Goal: Task Accomplishment & Management: Use online tool/utility

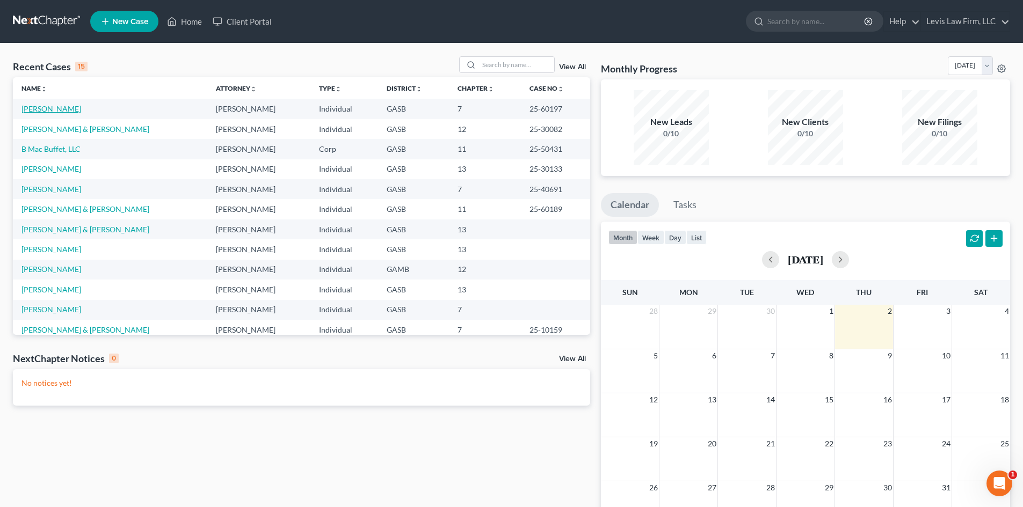
drag, startPoint x: 55, startPoint y: 107, endPoint x: 73, endPoint y: 108, distance: 17.8
click at [55, 107] on link "[PERSON_NAME]" at bounding box center [51, 108] width 60 height 9
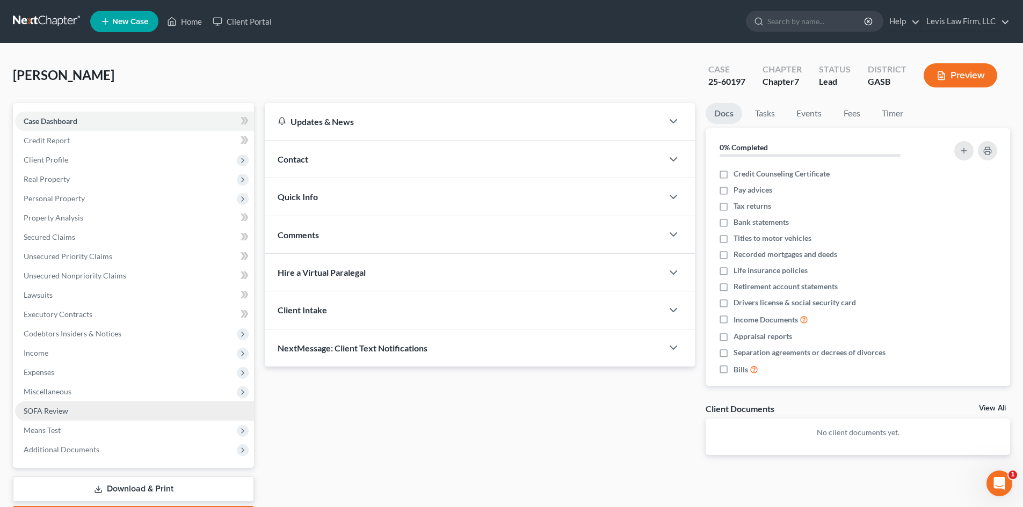
click at [44, 303] on span "SOFA Review" at bounding box center [46, 410] width 45 height 9
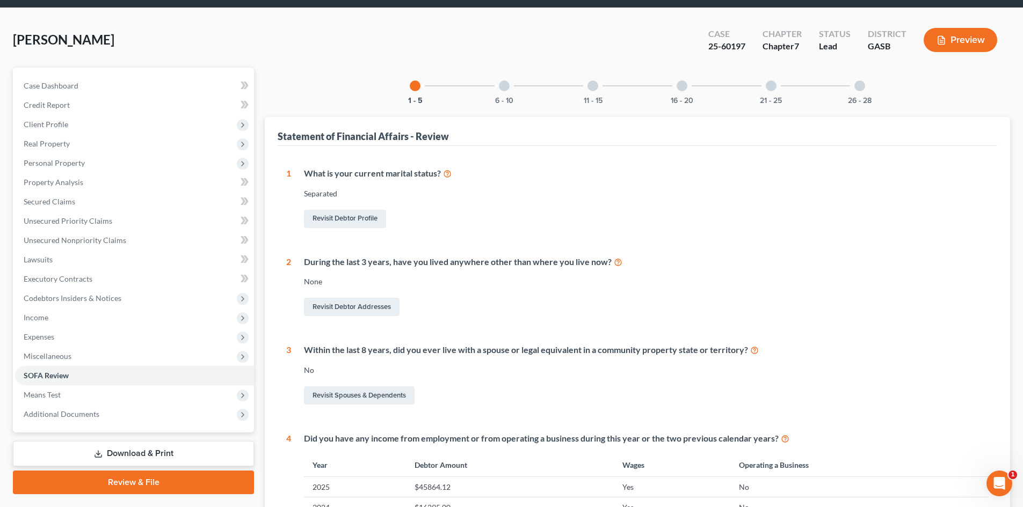
scroll to position [32, 0]
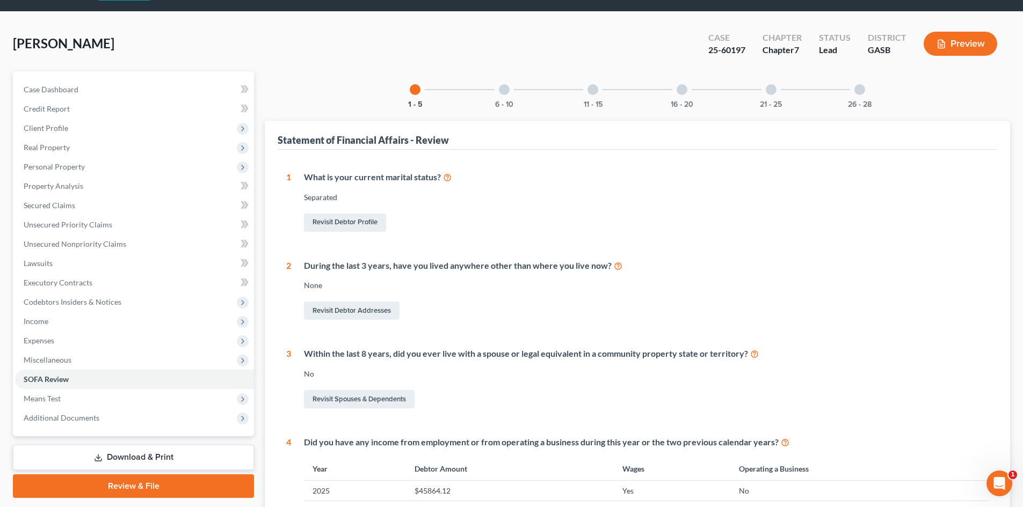
click at [503, 89] on div at bounding box center [504, 89] width 11 height 11
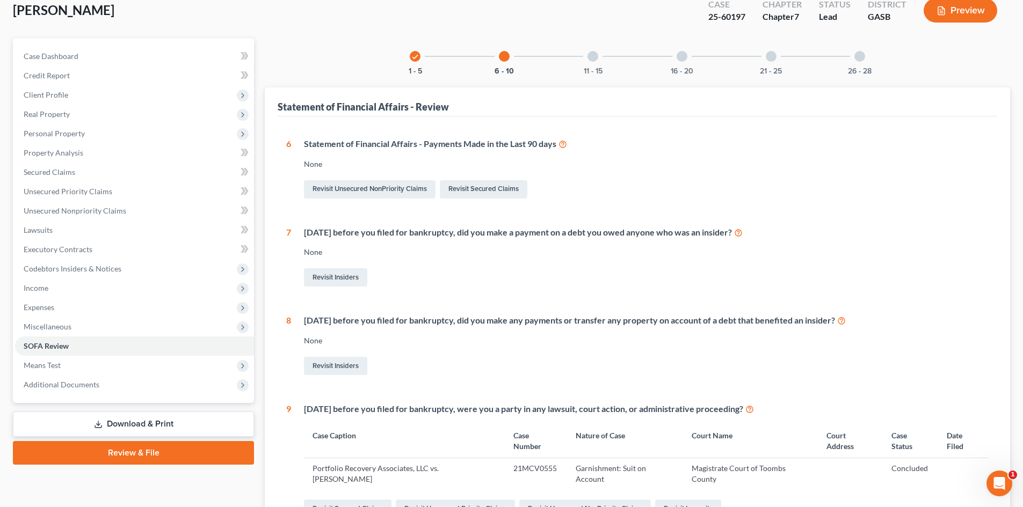
scroll to position [0, 0]
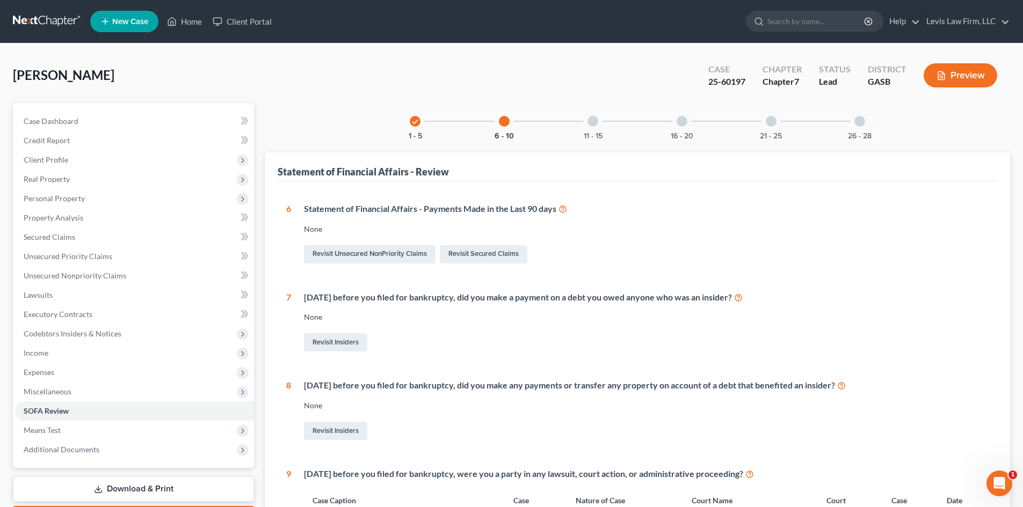
click at [510, 121] on div at bounding box center [592, 121] width 11 height 11
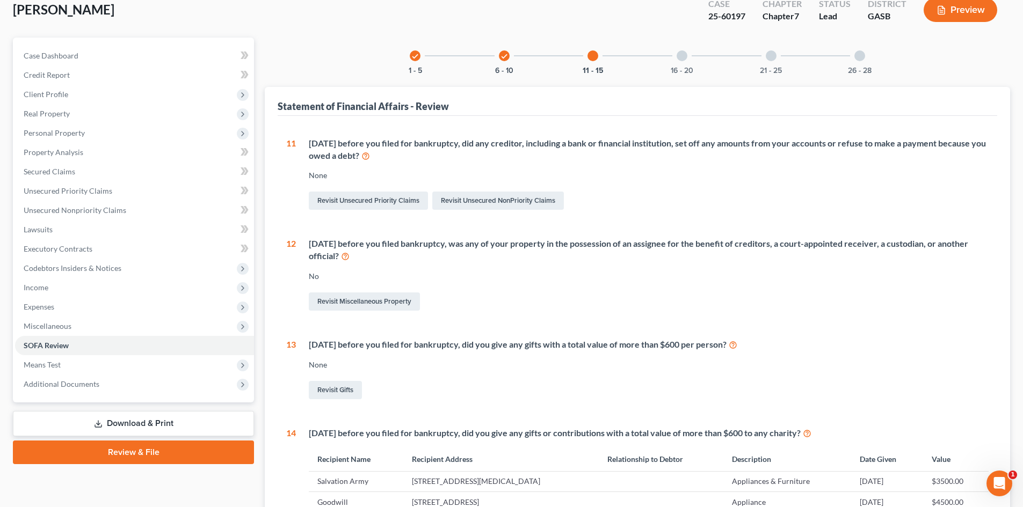
scroll to position [35, 0]
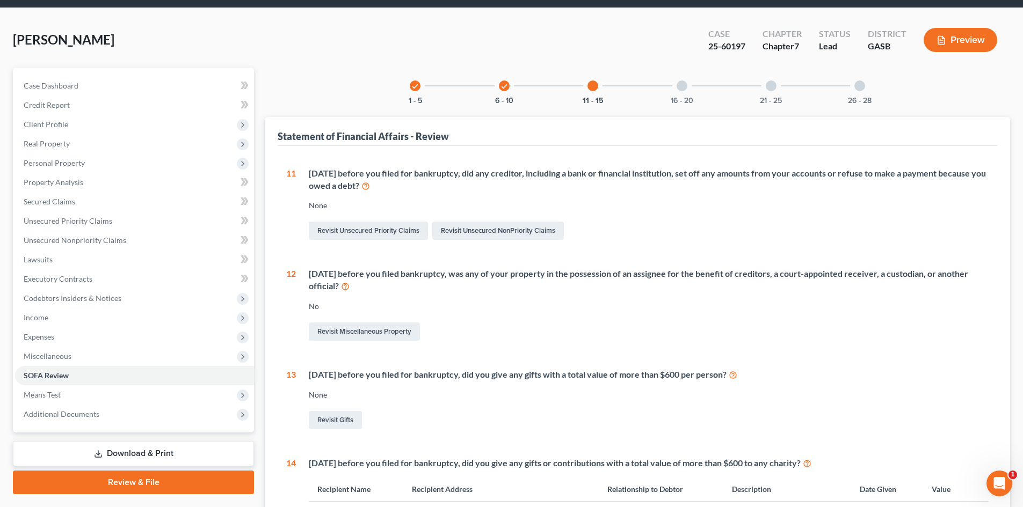
drag, startPoint x: 507, startPoint y: 84, endPoint x: 513, endPoint y: 88, distance: 6.6
click at [508, 85] on div "check" at bounding box center [504, 86] width 11 height 11
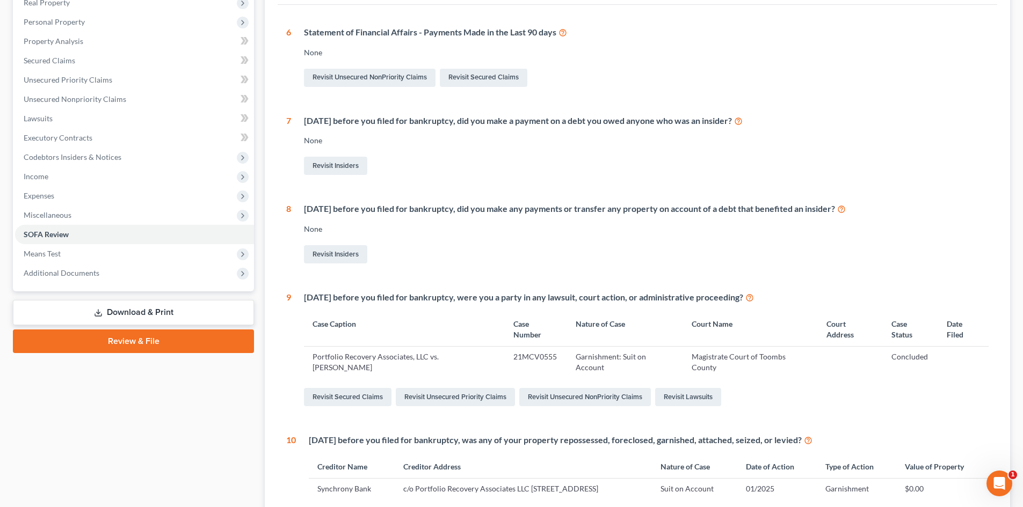
scroll to position [24, 0]
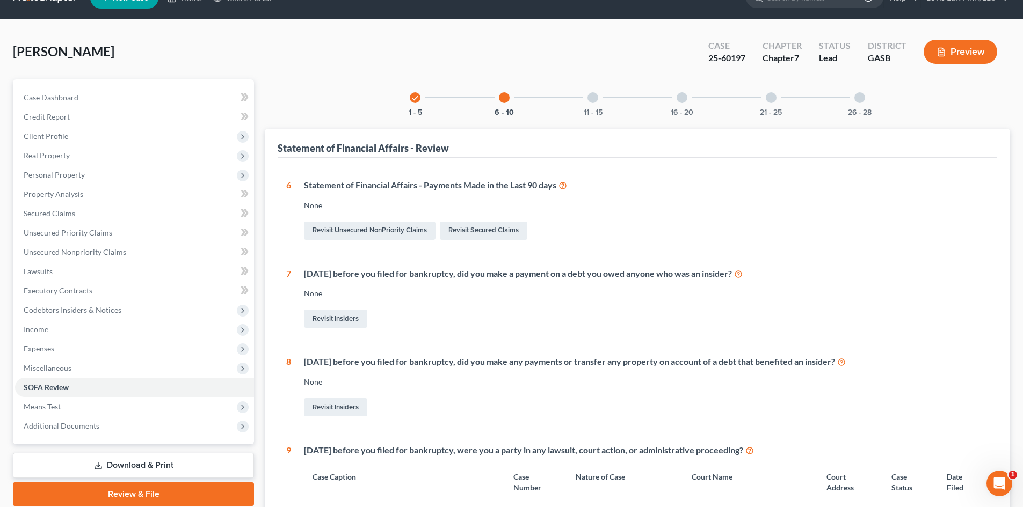
click at [510, 97] on div at bounding box center [681, 97] width 11 height 11
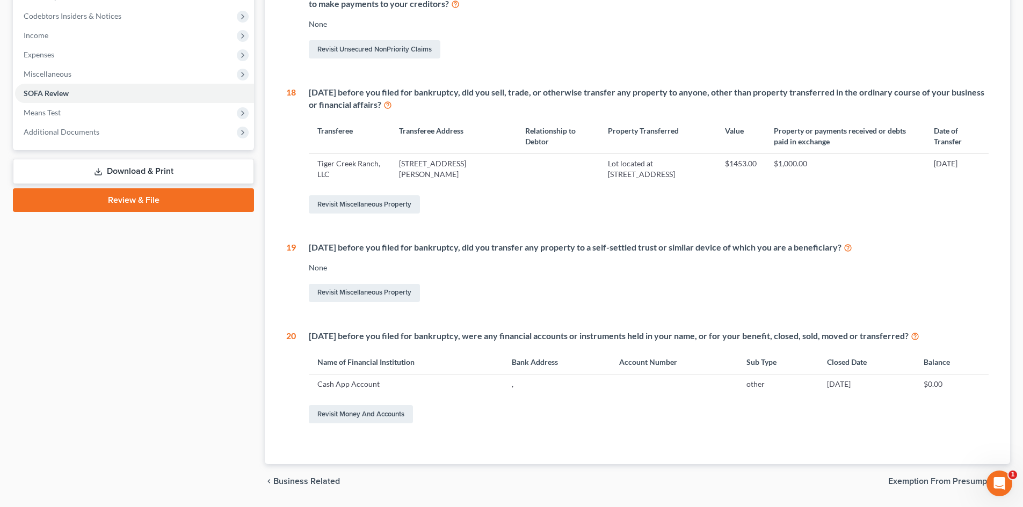
scroll to position [350, 0]
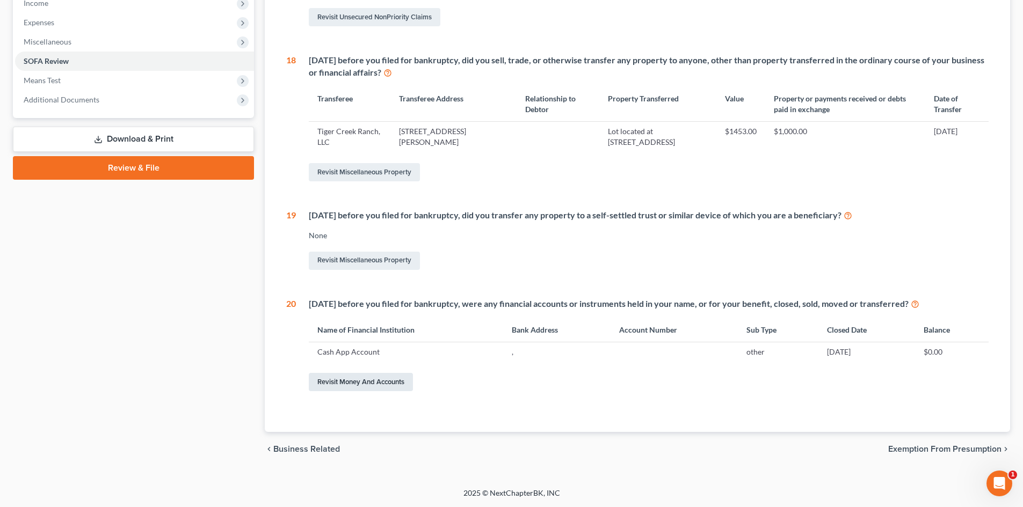
click at [378, 303] on link "Revisit Money and Accounts" at bounding box center [361, 382] width 104 height 18
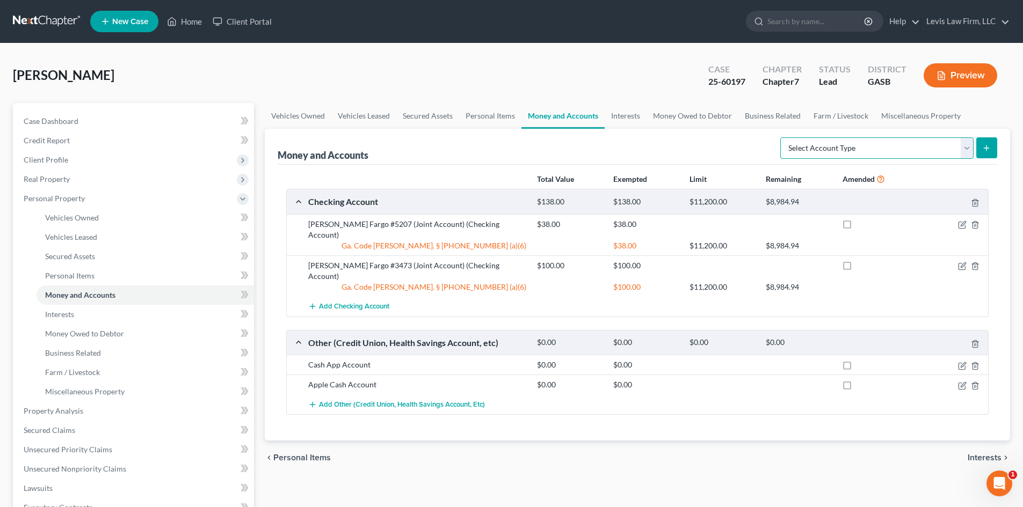
click at [510, 152] on select "Select Account Type Brokerage Cash on Hand Certificates of Deposit Checking Acc…" at bounding box center [876, 147] width 193 height 21
click at [510, 147] on select "Select Account Type Brokerage Cash on Hand Certificates of Deposit Checking Acc…" at bounding box center [876, 147] width 193 height 21
select select "brokerage"
click at [510, 137] on select "Select Account Type Brokerage Cash on Hand Certificates of Deposit Checking Acc…" at bounding box center [876, 147] width 193 height 21
click at [510, 151] on icon "submit" at bounding box center [986, 148] width 9 height 9
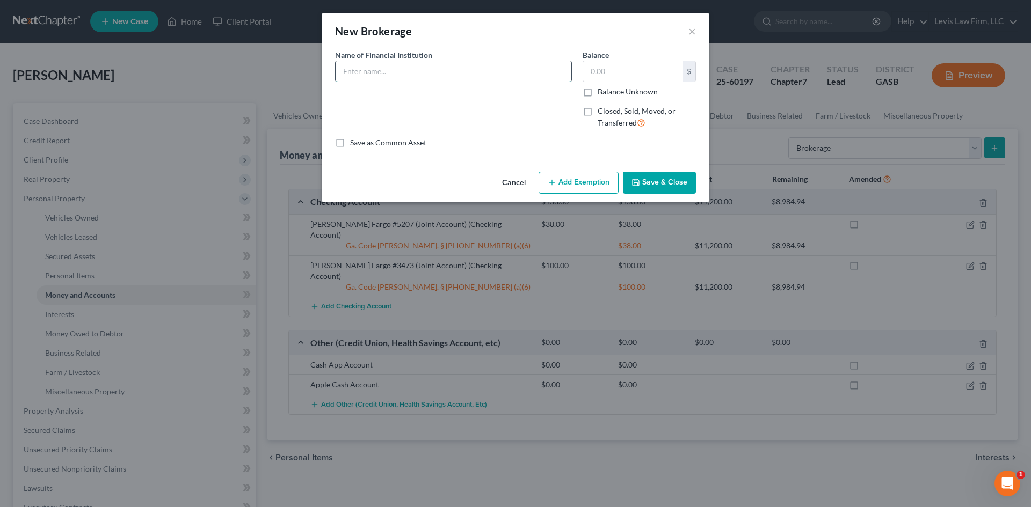
drag, startPoint x: 351, startPoint y: 74, endPoint x: 359, endPoint y: 73, distance: 8.1
click at [351, 74] on input "text" at bounding box center [453, 71] width 236 height 20
type input "[PERSON_NAME] (Day Trading Account)"
click at [510, 186] on button "Cancel" at bounding box center [513, 183] width 41 height 21
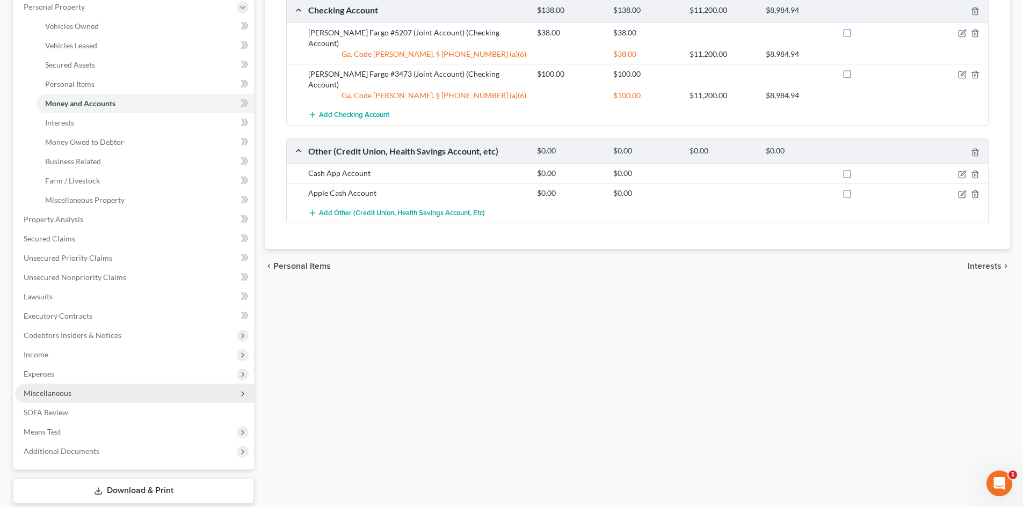
scroll to position [215, 0]
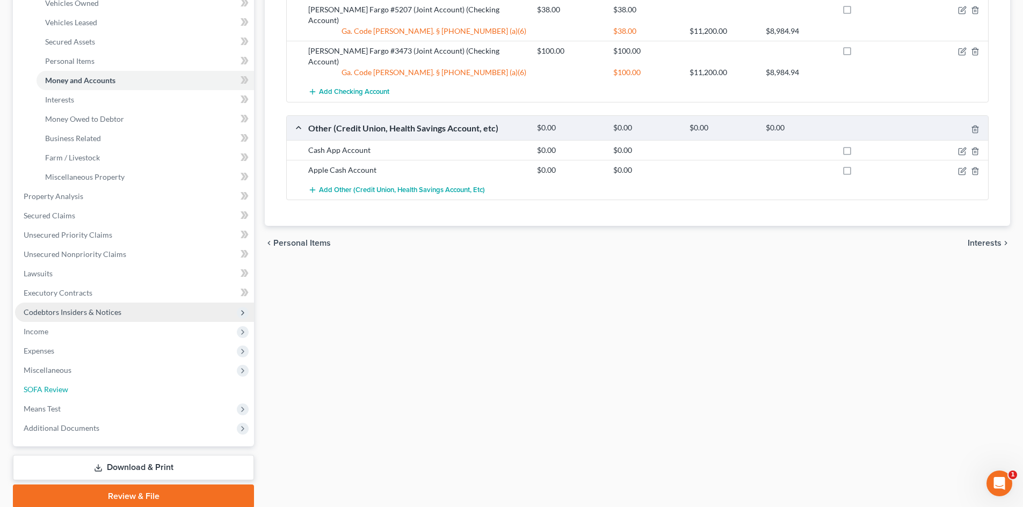
drag, startPoint x: 40, startPoint y: 392, endPoint x: 243, endPoint y: 315, distance: 216.6
click at [40, 303] on span "SOFA Review" at bounding box center [46, 389] width 45 height 9
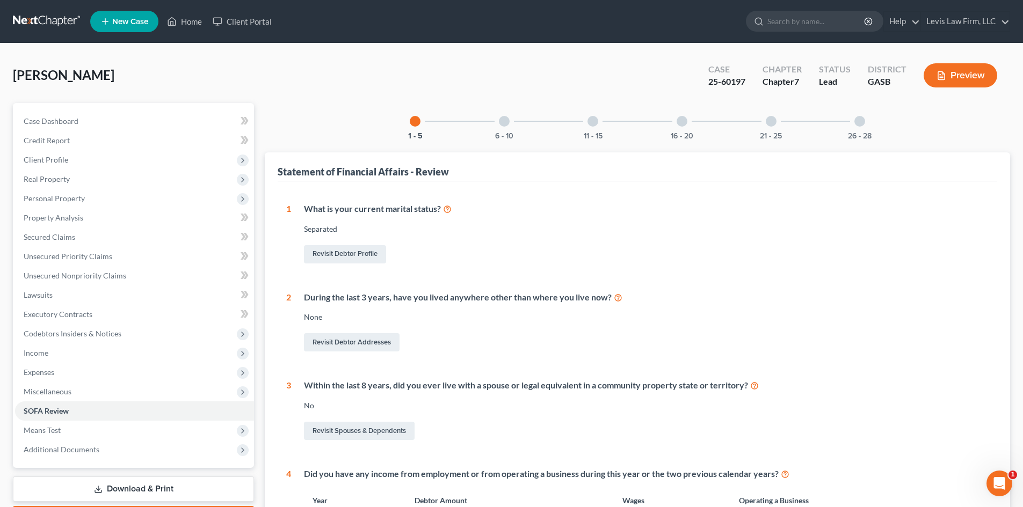
click at [510, 120] on div at bounding box center [681, 121] width 11 height 11
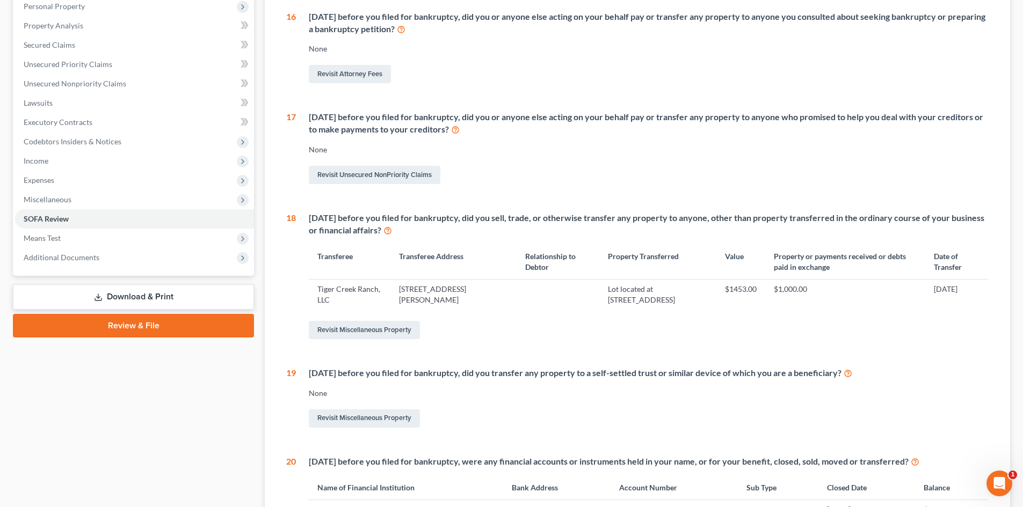
scroll to position [215, 0]
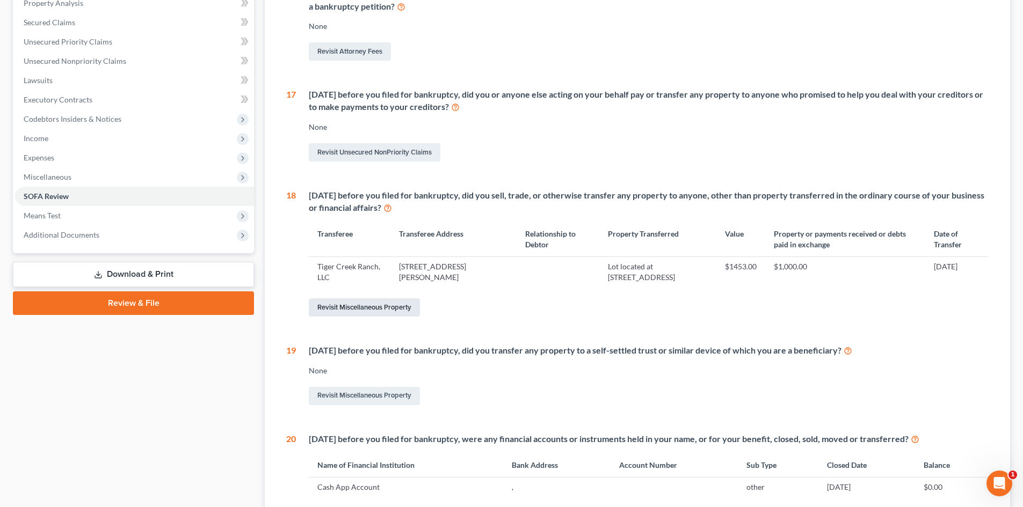
click at [341, 303] on link "Revisit Miscellaneous Property" at bounding box center [364, 307] width 111 height 18
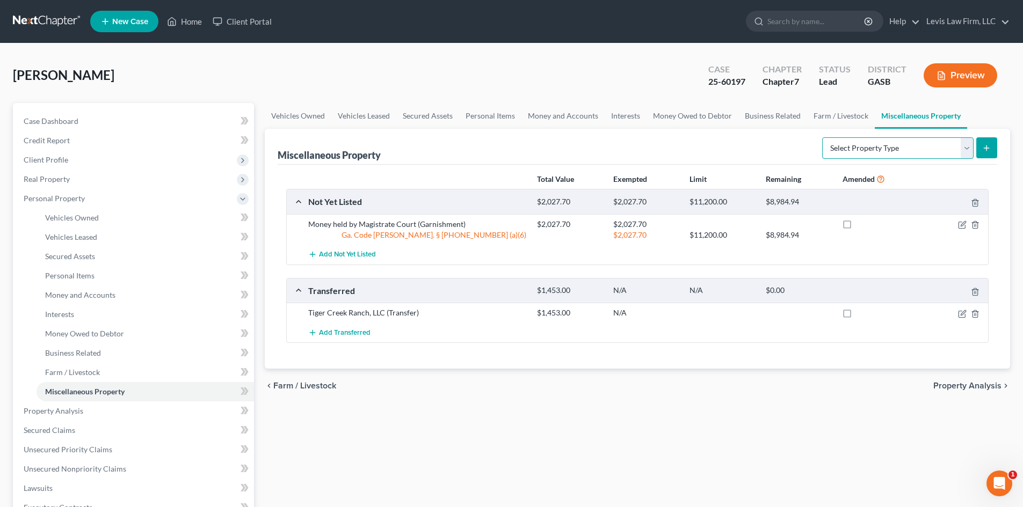
click at [510, 150] on select "Select Property Type Assigned for Creditor Benefit [DATE] Holding for Another N…" at bounding box center [897, 147] width 151 height 21
click at [510, 141] on div "Miscellaneous Property Select Property Type Assigned for Creditor Benefit [DATE…" at bounding box center [637, 147] width 719 height 36
click at [63, 303] on span "Interests" at bounding box center [59, 314] width 29 height 9
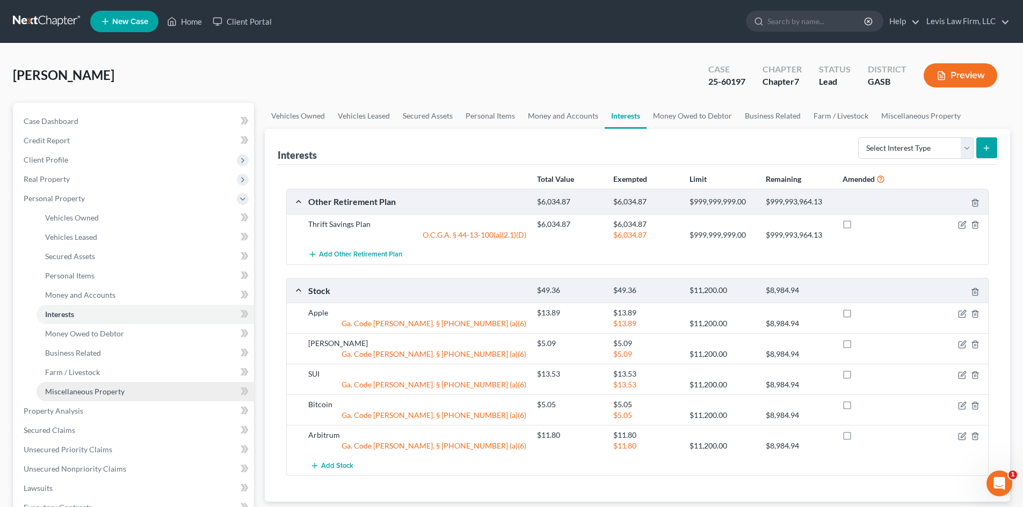
click at [74, 303] on span "Miscellaneous Property" at bounding box center [84, 391] width 79 height 9
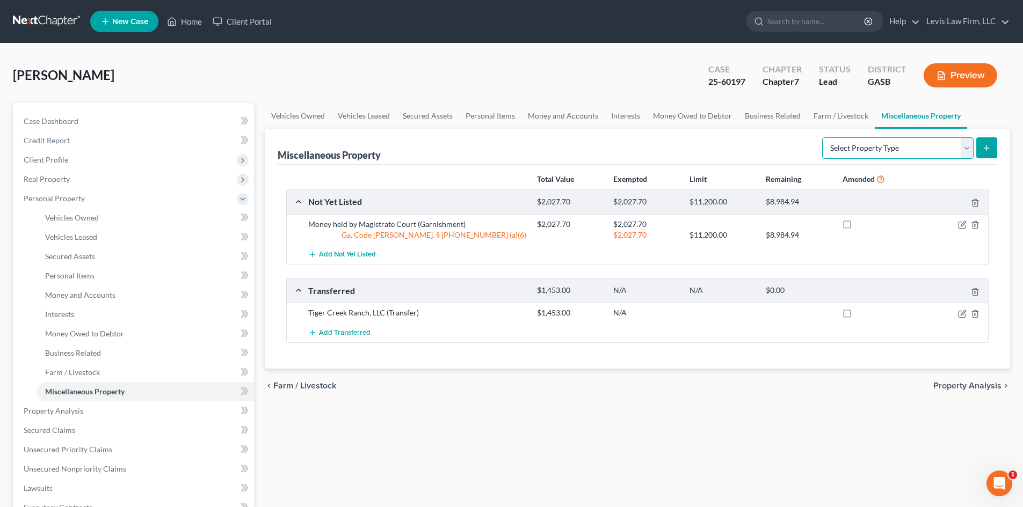
click at [510, 147] on select "Select Property Type Assigned for Creditor Benefit [DATE] Holding for Another N…" at bounding box center [897, 147] width 151 height 21
select select "transferred"
click at [510, 137] on select "Select Property Type Assigned for Creditor Benefit [DATE] Holding for Another N…" at bounding box center [897, 147] width 151 height 21
click at [510, 148] on line "submit" at bounding box center [986, 148] width 5 height 0
select select "Ordinary ([DATE])"
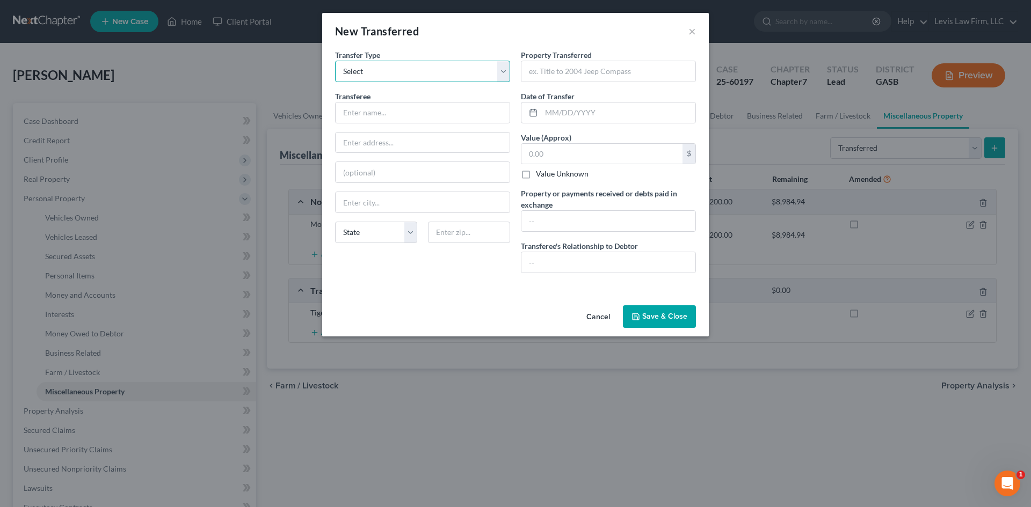
click at [376, 76] on select "Select Ordinary ([DATE]) [DATE]" at bounding box center [422, 71] width 175 height 21
click at [366, 113] on input "text" at bounding box center [422, 113] width 174 height 20
type input "[PERSON_NAME] (Day Trading)"
click at [510, 72] on input "text" at bounding box center [608, 71] width 174 height 20
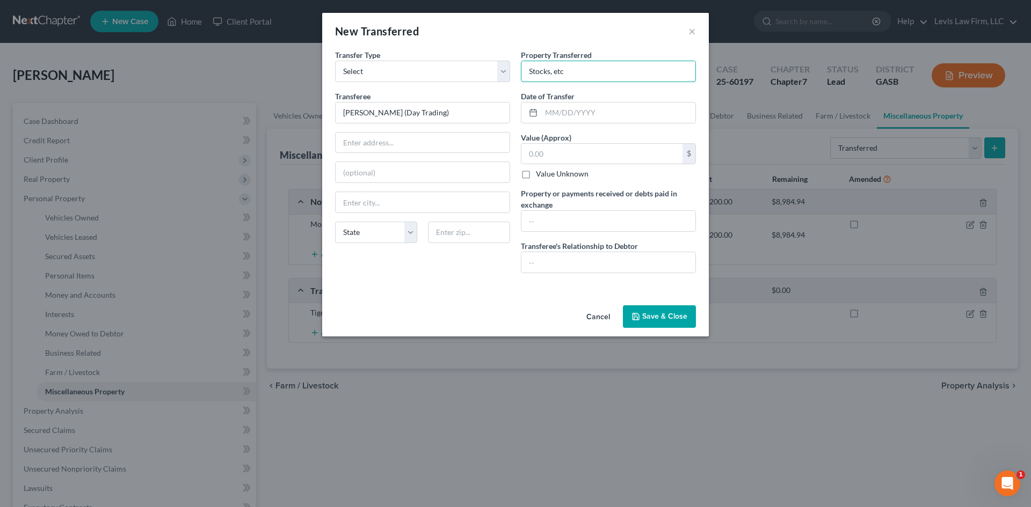
type input "Stocks, etc"
click at [510, 175] on label "Value Unknown" at bounding box center [562, 174] width 53 height 11
click at [510, 175] on input "Value Unknown" at bounding box center [543, 172] width 7 height 7
checkbox input "true"
type input "0.00"
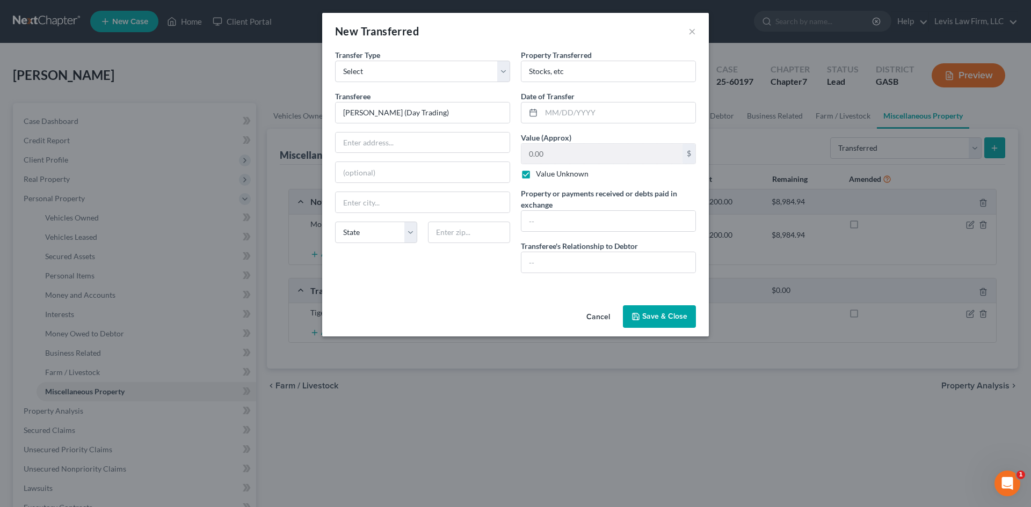
click at [510, 303] on button "Save & Close" at bounding box center [659, 316] width 73 height 23
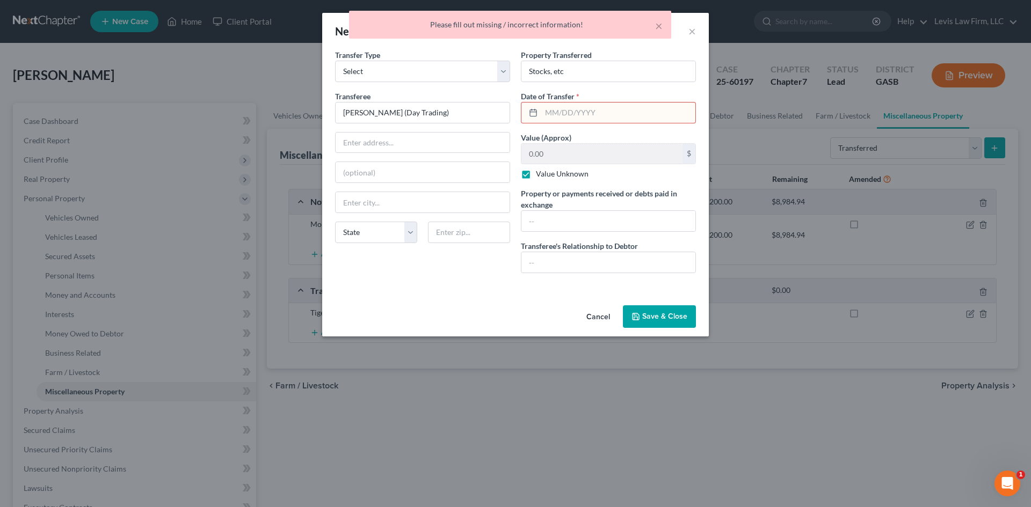
click at [510, 111] on input "text" at bounding box center [618, 113] width 154 height 20
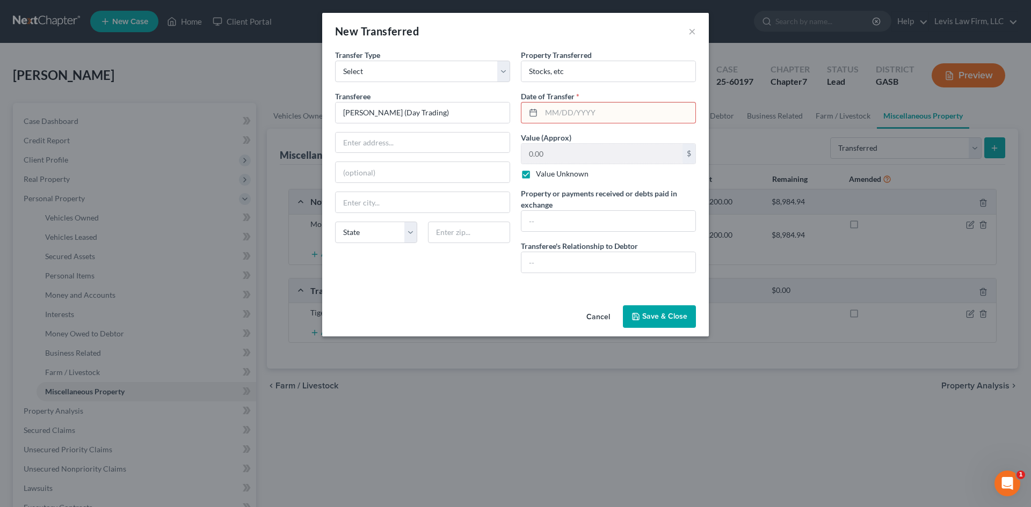
click at [510, 114] on input "text" at bounding box center [618, 113] width 154 height 20
type input "[DATE]"
click at [510, 303] on button "Save & Close" at bounding box center [659, 316] width 73 height 23
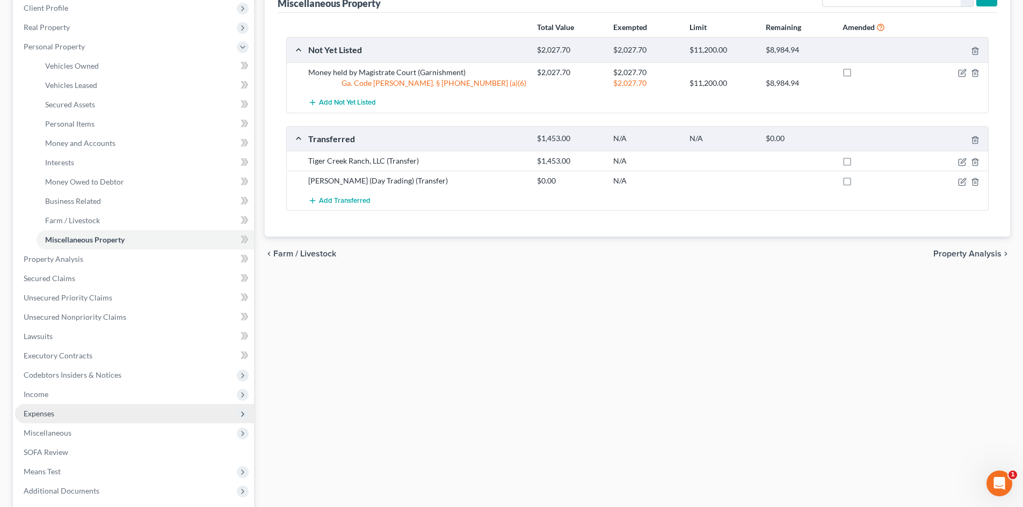
scroll to position [161, 0]
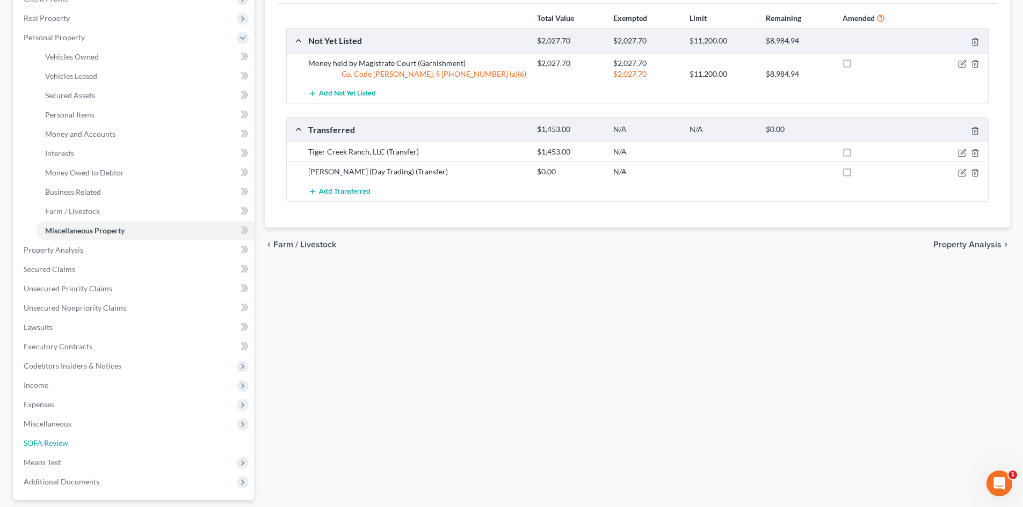
drag, startPoint x: 53, startPoint y: 441, endPoint x: 452, endPoint y: 316, distance: 418.6
click at [53, 303] on span "SOFA Review" at bounding box center [46, 443] width 45 height 9
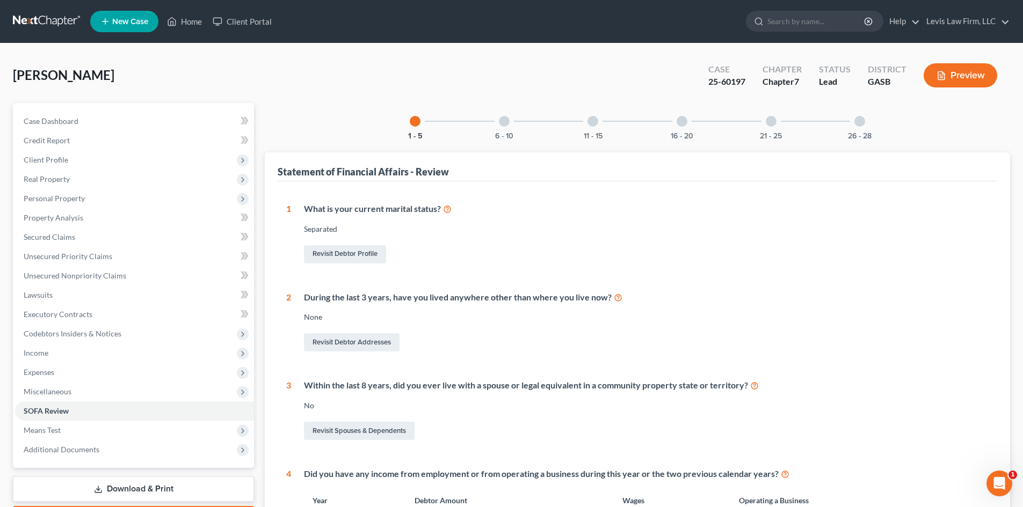
click at [510, 121] on div at bounding box center [681, 121] width 11 height 11
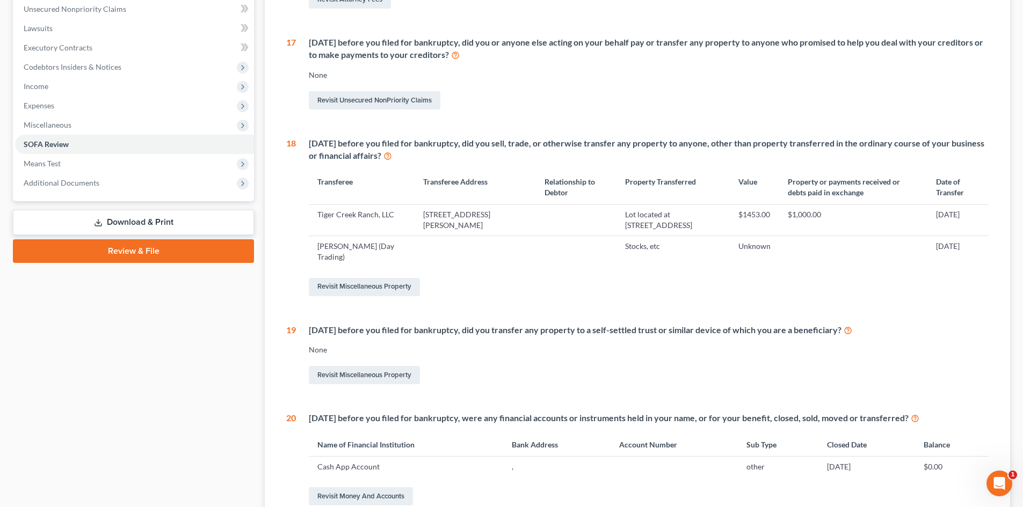
scroll to position [268, 0]
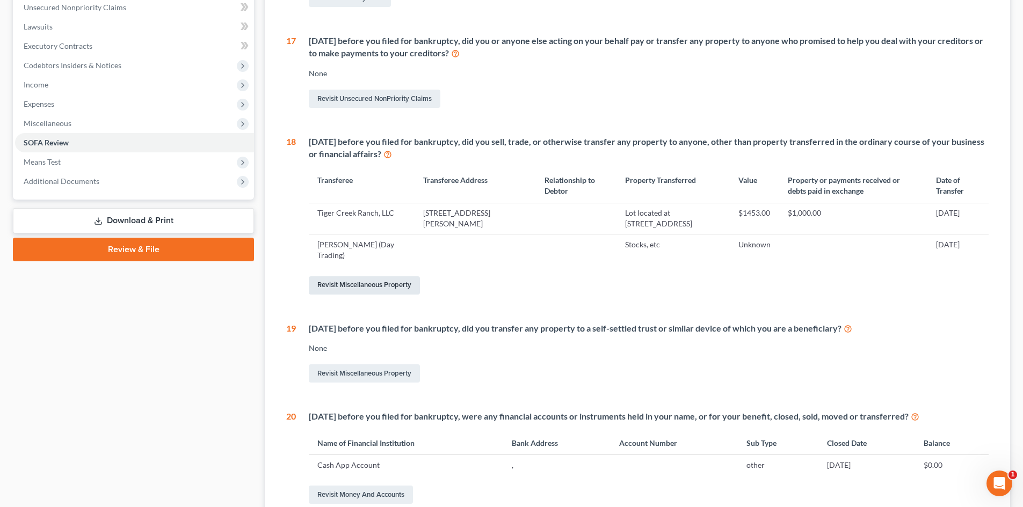
click at [362, 286] on link "Revisit Miscellaneous Property" at bounding box center [364, 285] width 111 height 18
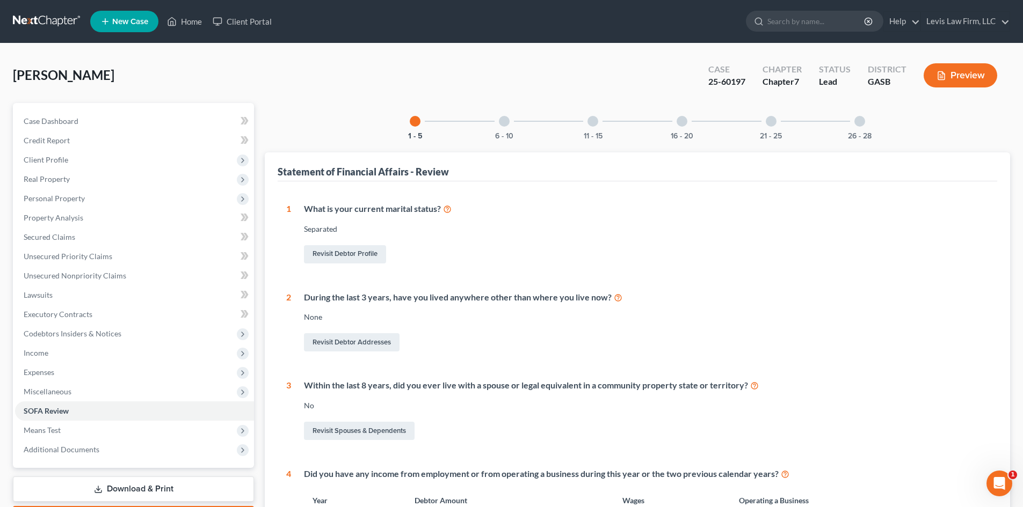
click at [510, 119] on div at bounding box center [681, 121] width 11 height 11
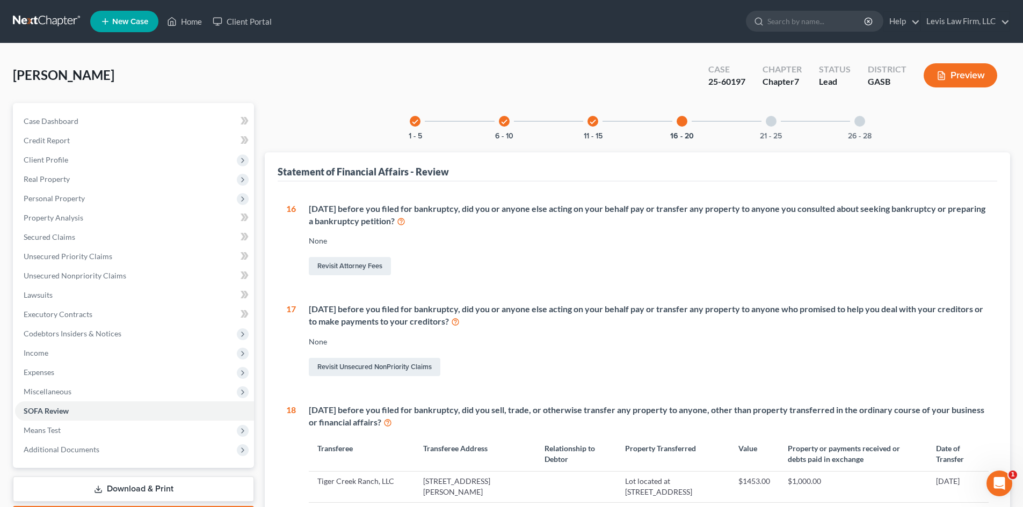
scroll to position [215, 0]
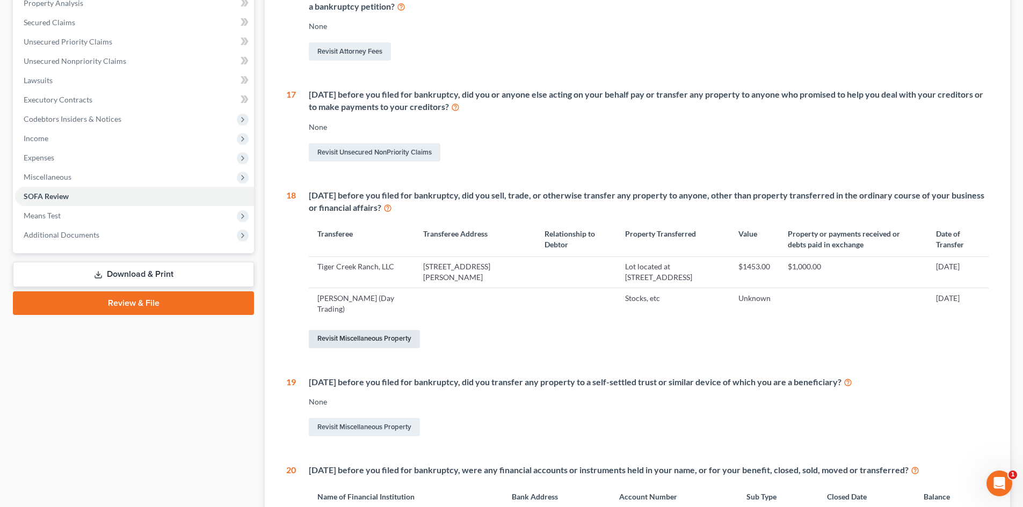
drag, startPoint x: 360, startPoint y: 340, endPoint x: 475, endPoint y: 326, distance: 115.2
click at [360, 303] on link "Revisit Miscellaneous Property" at bounding box center [364, 339] width 111 height 18
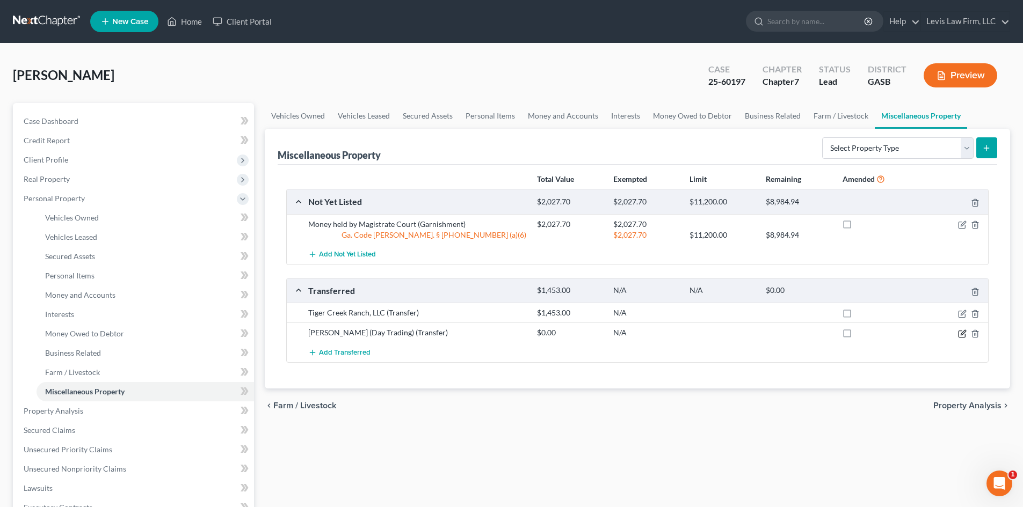
click at [510, 303] on icon "button" at bounding box center [962, 332] width 5 height 5
select select "Ordinary ([DATE])"
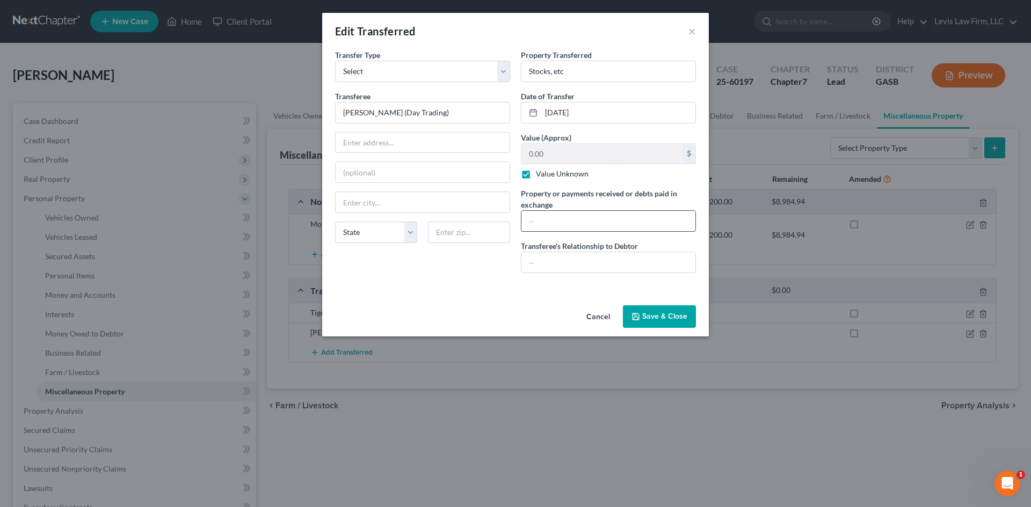
click at [510, 219] on input "text" at bounding box center [608, 221] width 174 height 20
type input "See attached "Exhibit A""
click at [510, 303] on button "Save & Close" at bounding box center [659, 316] width 73 height 23
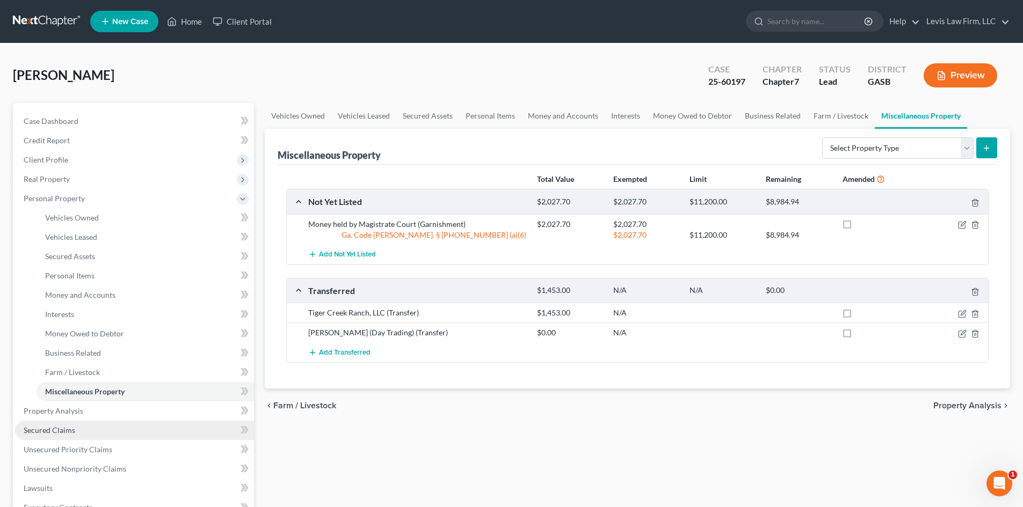
scroll to position [215, 0]
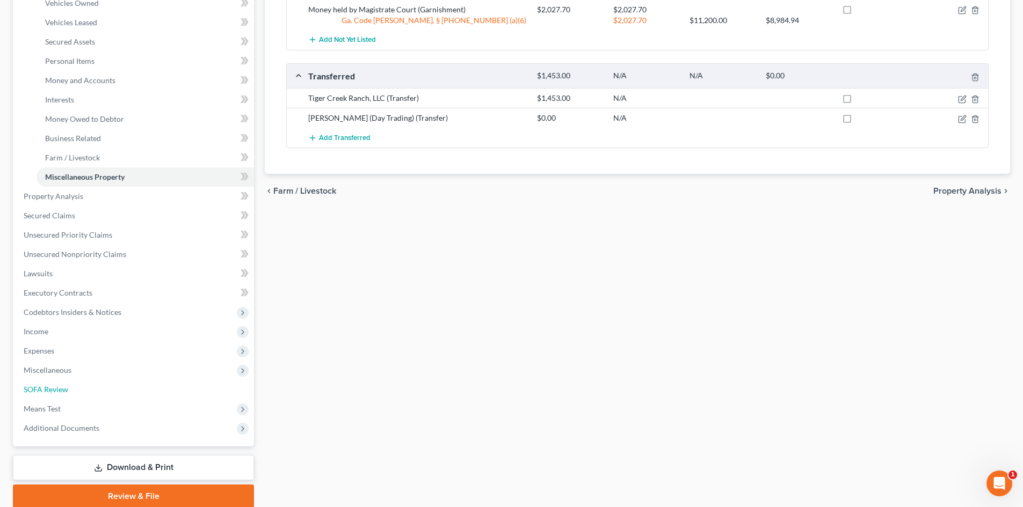
drag, startPoint x: 48, startPoint y: 391, endPoint x: 621, endPoint y: 241, distance: 592.1
click at [48, 303] on span "SOFA Review" at bounding box center [46, 389] width 45 height 9
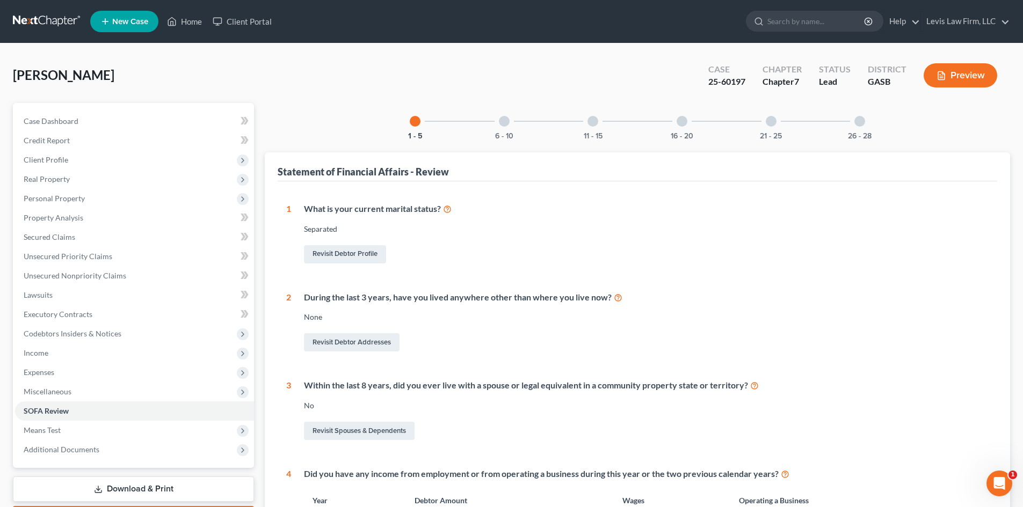
click at [510, 73] on button "Preview" at bounding box center [960, 75] width 74 height 24
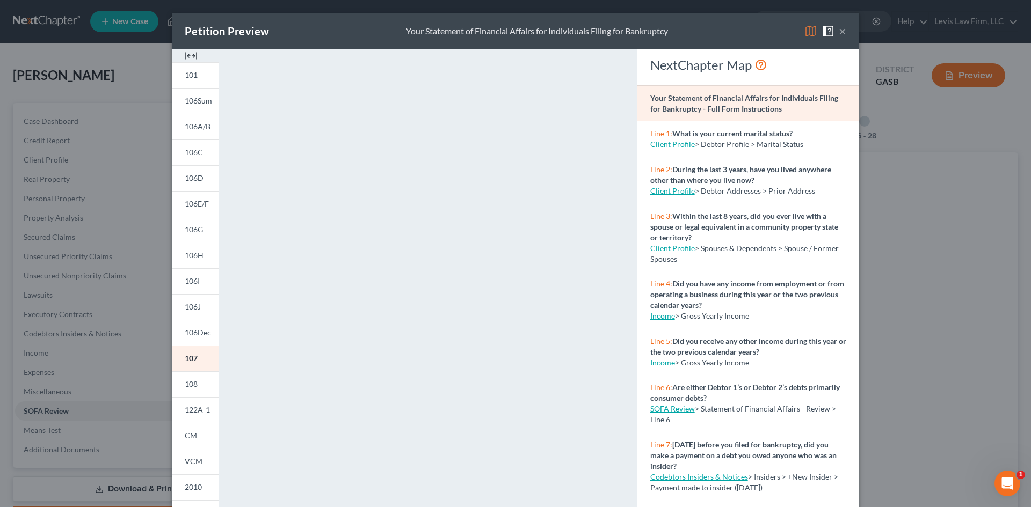
click at [510, 29] on button "×" at bounding box center [842, 31] width 8 height 13
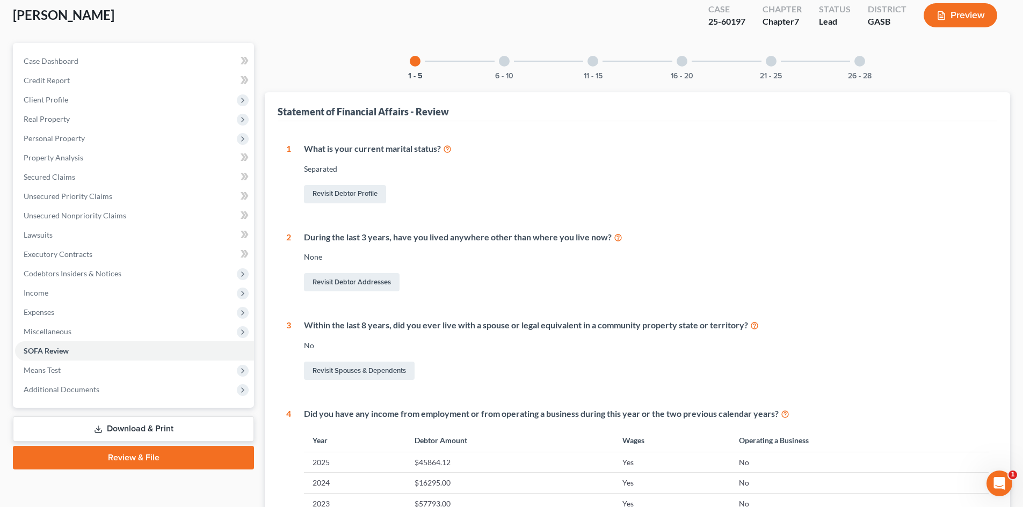
scroll to position [161, 0]
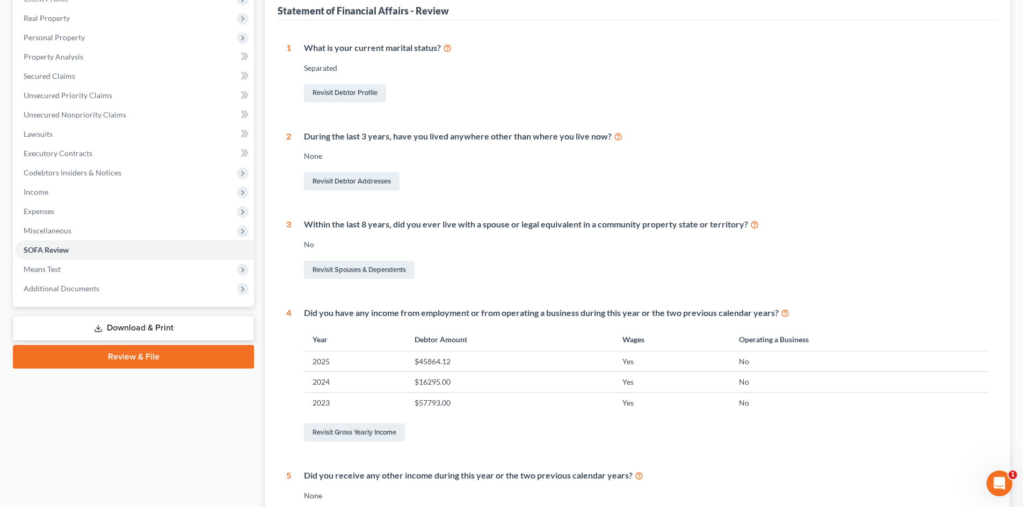
click at [144, 303] on link "Download & Print" at bounding box center [133, 328] width 241 height 25
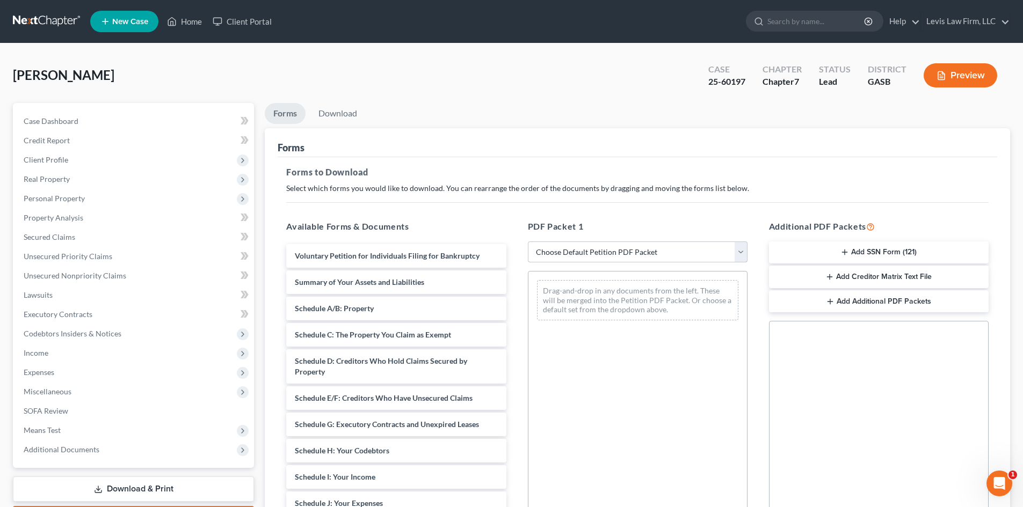
click at [510, 250] on select "Choose Default Petition PDF Packet Complete Bankruptcy Petition (all forms and …" at bounding box center [638, 252] width 220 height 21
select select "2"
click at [510, 242] on select "Choose Default Petition PDF Packet Complete Bankruptcy Petition (all forms and …" at bounding box center [638, 252] width 220 height 21
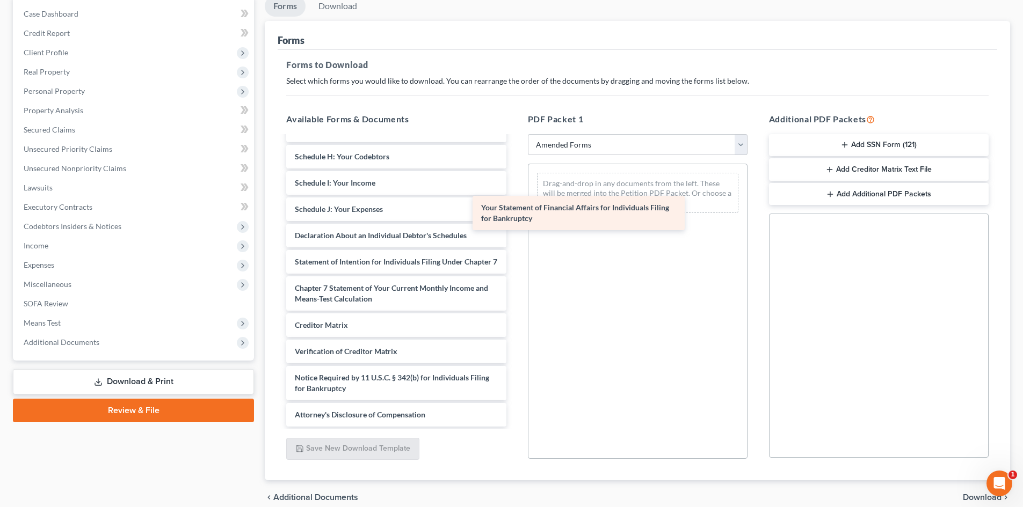
scroll to position [198, 0]
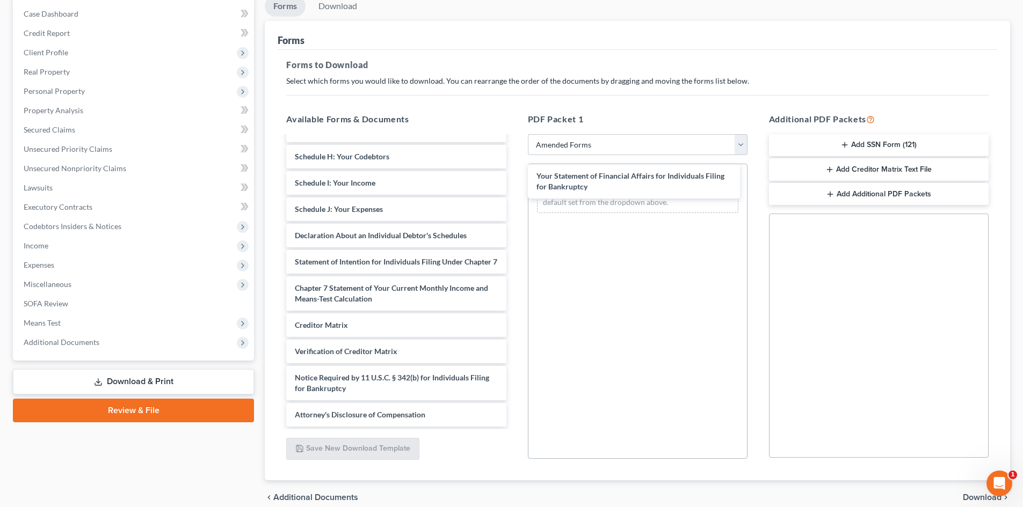
drag, startPoint x: 363, startPoint y: 218, endPoint x: 645, endPoint y: 210, distance: 281.9
click at [510, 180] on div "Your Statement of Financial Affairs for Individuals Filing for Bankruptcy Volun…" at bounding box center [396, 188] width 237 height 477
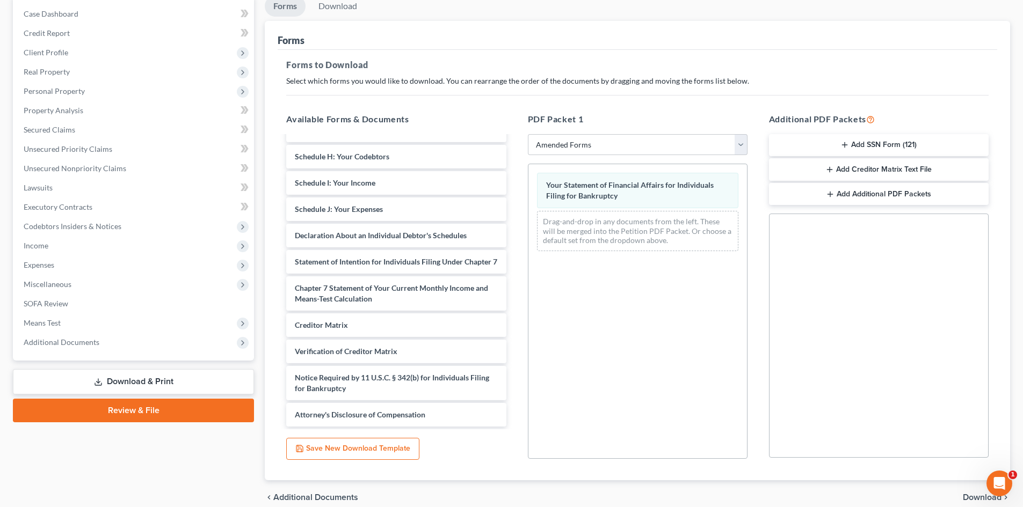
scroll to position [156, 0]
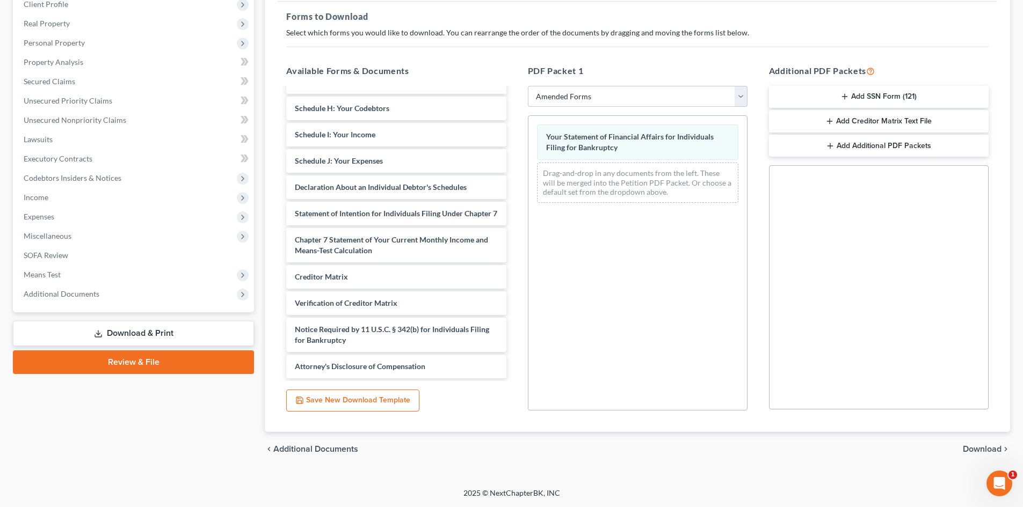
click at [510, 303] on span "Download" at bounding box center [981, 449] width 39 height 9
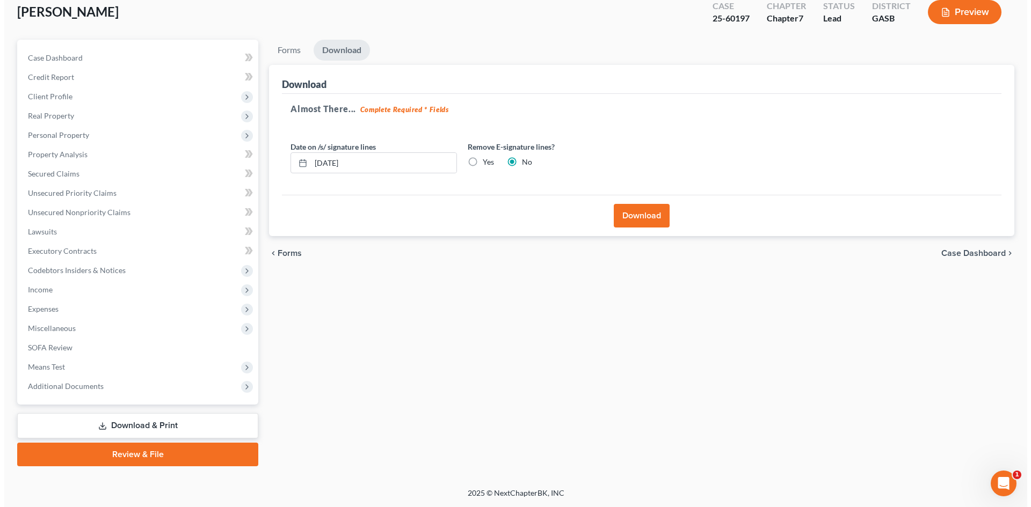
scroll to position [63, 0]
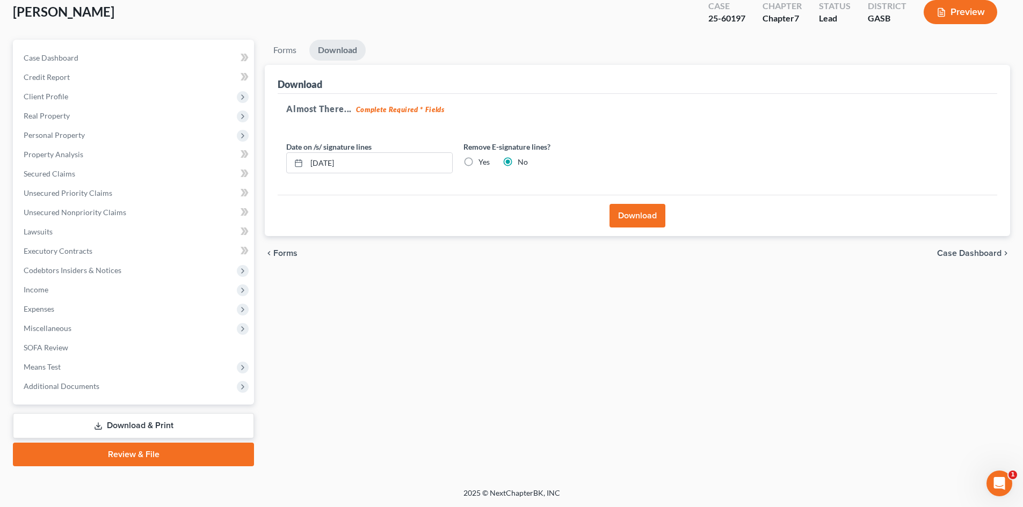
click at [510, 216] on button "Download" at bounding box center [637, 216] width 56 height 24
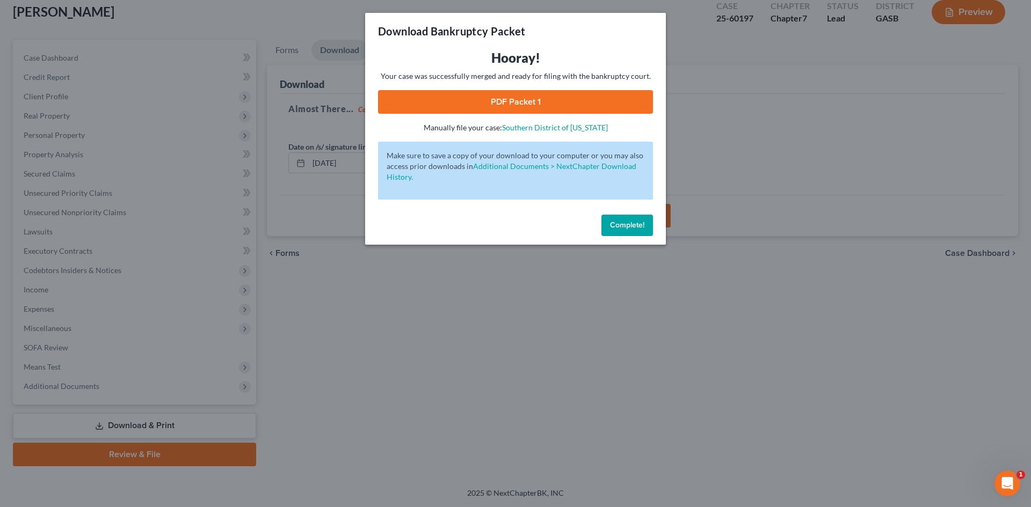
drag, startPoint x: 522, startPoint y: 103, endPoint x: 835, endPoint y: 109, distance: 313.0
click at [510, 103] on link "PDF Packet 1" at bounding box center [515, 102] width 275 height 24
